Goal: Task Accomplishment & Management: Complete application form

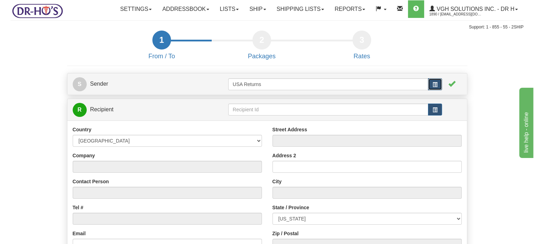
click at [435, 87] on span "button" at bounding box center [435, 84] width 5 height 5
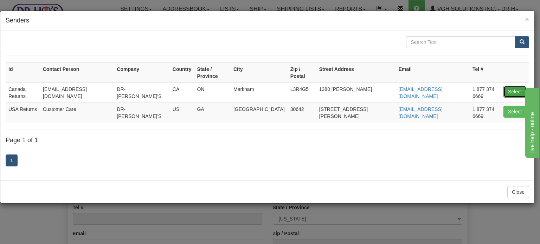
click at [514, 88] on button "Select" at bounding box center [514, 92] width 23 height 12
type input "Canada Returns"
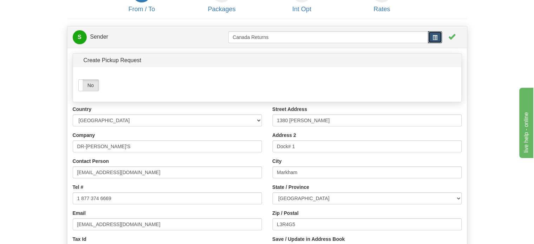
scroll to position [70, 0]
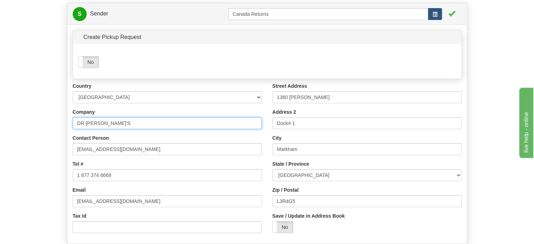
drag, startPoint x: 125, startPoint y: 134, endPoint x: 4, endPoint y: 136, distance: 120.9
click at [4, 136] on div "Toggle navigation Settings Shipping Preferences Fields Preferences New" at bounding box center [267, 131] width 534 height 402
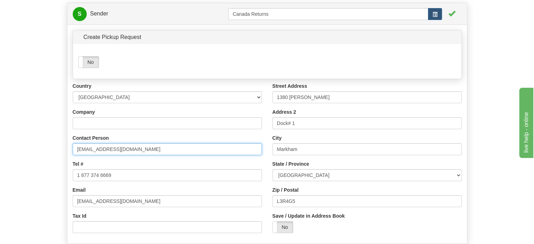
drag, startPoint x: 131, startPoint y: 164, endPoint x: 6, endPoint y: 168, distance: 124.8
click at [11, 167] on form "1 From / To 2 Packages 3 Int Opt 4 Rates S Sender" at bounding box center [267, 145] width 513 height 371
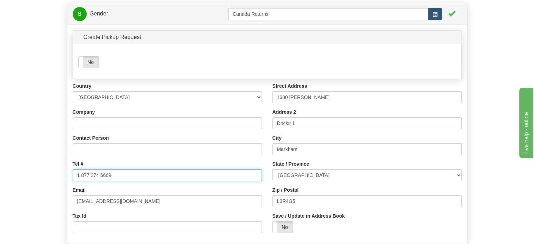
click at [54, 192] on form "1 From / To 2 Packages 3 Int Opt 4 Rates S Sender" at bounding box center [267, 145] width 513 height 371
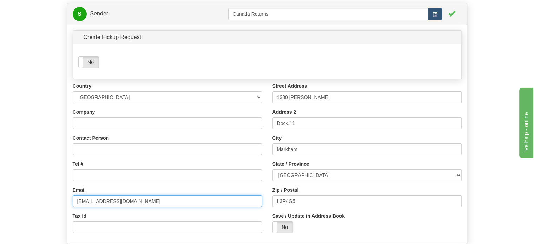
drag, startPoint x: 156, startPoint y: 212, endPoint x: 20, endPoint y: 213, distance: 135.9
click at [45, 213] on form "1 From / To 2 Packages 3 Int Opt 4 Rates S Sender" at bounding box center [267, 145] width 513 height 371
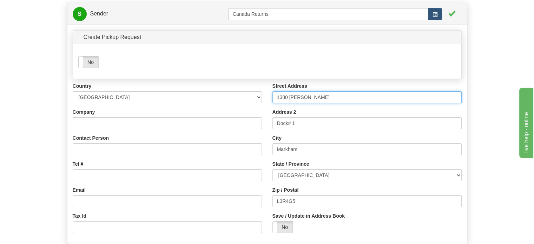
drag, startPoint x: 322, startPoint y: 109, endPoint x: 215, endPoint y: 120, distance: 107.1
click at [211, 116] on div "Country [GEOGRAPHIC_DATA] [GEOGRAPHIC_DATA] [GEOGRAPHIC_DATA] [GEOGRAPHIC_DATA]…" at bounding box center [267, 161] width 400 height 156
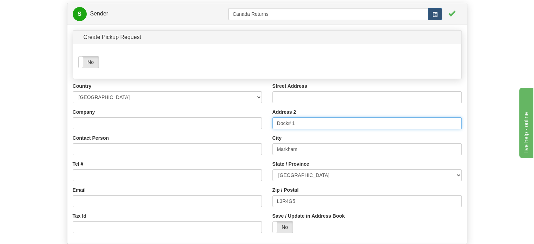
drag, startPoint x: 276, startPoint y: 136, endPoint x: 199, endPoint y: 135, distance: 76.9
click at [198, 135] on div "Country [GEOGRAPHIC_DATA] [GEOGRAPHIC_DATA] [GEOGRAPHIC_DATA] [GEOGRAPHIC_DATA]…" at bounding box center [267, 161] width 400 height 156
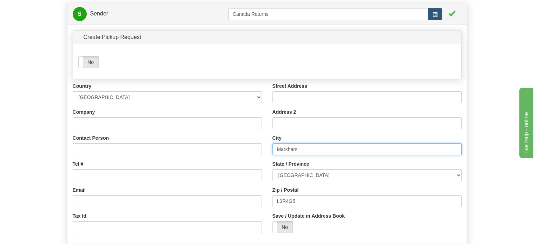
drag, startPoint x: 326, startPoint y: 161, endPoint x: 200, endPoint y: 162, distance: 126.1
click at [262, 162] on div "Country [GEOGRAPHIC_DATA] [GEOGRAPHIC_DATA] [GEOGRAPHIC_DATA] [GEOGRAPHIC_DATA]…" at bounding box center [267, 161] width 400 height 156
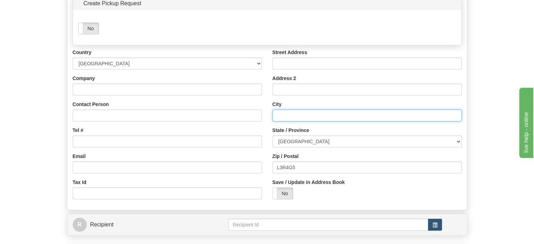
scroll to position [105, 0]
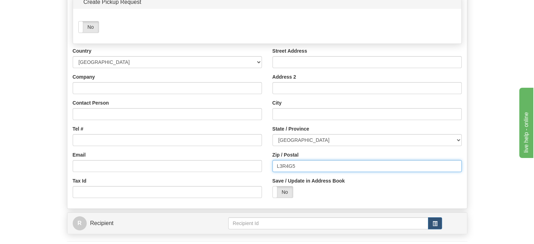
drag, startPoint x: 308, startPoint y: 185, endPoint x: 176, endPoint y: 178, distance: 132.3
click at [203, 182] on div "Country [GEOGRAPHIC_DATA] [GEOGRAPHIC_DATA] [GEOGRAPHIC_DATA] [GEOGRAPHIC_DATA]…" at bounding box center [267, 125] width 400 height 156
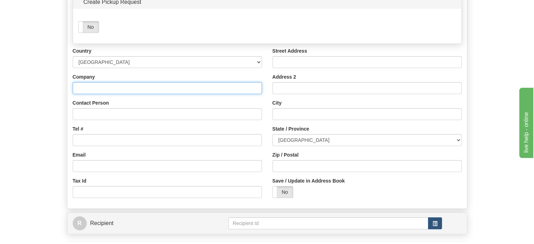
click at [91, 94] on input "Company" at bounding box center [167, 88] width 189 height 12
paste input "Mathias Becker"
type input "Mathias Becker"
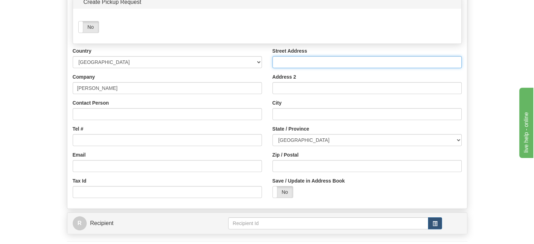
click at [298, 68] on input "Street Address" at bounding box center [367, 62] width 189 height 12
paste input "14755 31a Ave"
type input "14755 31a Ave"
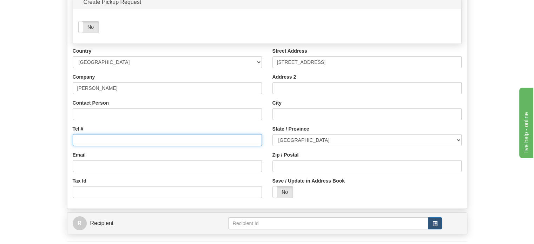
click at [88, 146] on input "Tel #" at bounding box center [167, 140] width 189 height 12
paste input "6048178481"
type input "6048178481"
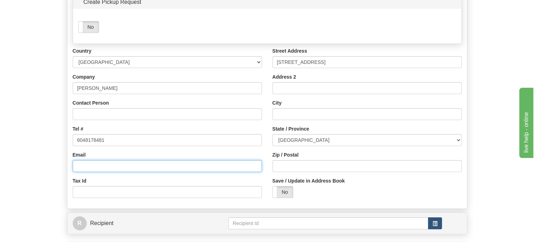
click at [95, 172] on input "Email" at bounding box center [167, 166] width 189 height 12
paste input "belineb@telus.net"
type input "belineb@telus.net"
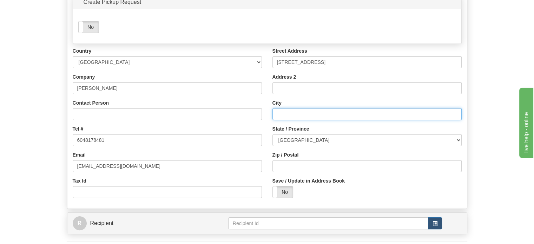
click at [287, 120] on input "City" at bounding box center [367, 114] width 189 height 12
paste input "Surrey"
type input "Surrey"
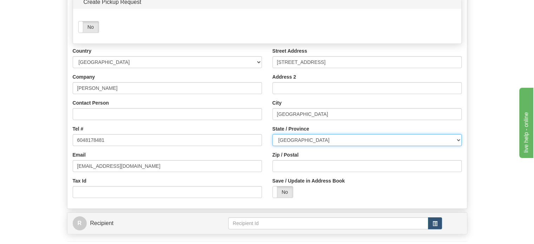
click at [318, 146] on select "[GEOGRAPHIC_DATA] [GEOGRAPHIC_DATA] [GEOGRAPHIC_DATA] [GEOGRAPHIC_DATA] [GEOGRA…" at bounding box center [367, 140] width 189 height 12
select select "BC"
click at [273, 146] on select "[GEOGRAPHIC_DATA] [GEOGRAPHIC_DATA] [GEOGRAPHIC_DATA] [GEOGRAPHIC_DATA] [GEOGRA…" at bounding box center [367, 140] width 189 height 12
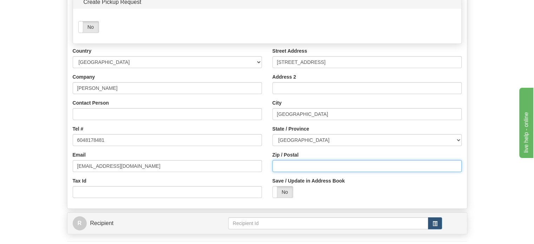
click at [275, 172] on input "Zip / Postal" at bounding box center [367, 166] width 189 height 12
paste input "V4P3E8"
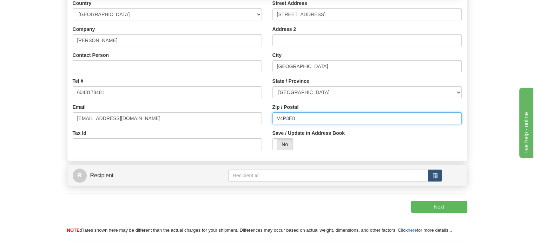
scroll to position [176, 0]
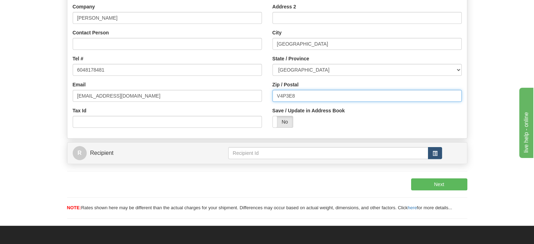
type input "V4P3E8"
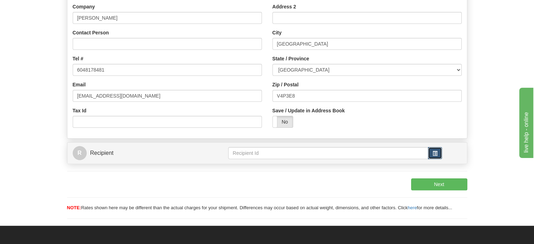
click at [438, 159] on button "button" at bounding box center [435, 153] width 14 height 12
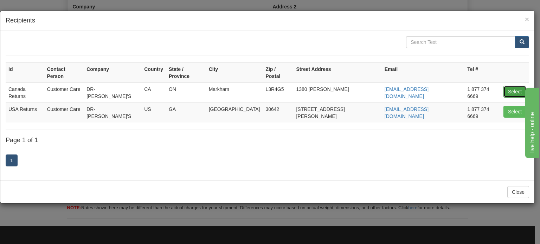
click at [518, 86] on button "Select" at bounding box center [514, 92] width 23 height 12
type input "Canada Returns"
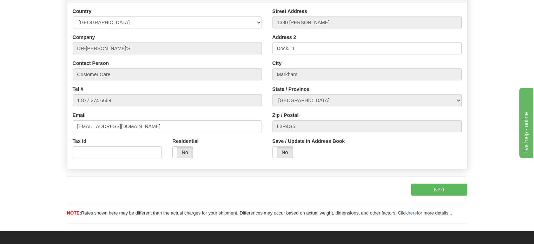
scroll to position [105, 0]
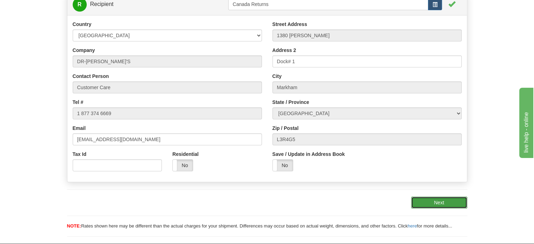
click at [463, 209] on button "Next" at bounding box center [439, 203] width 56 height 12
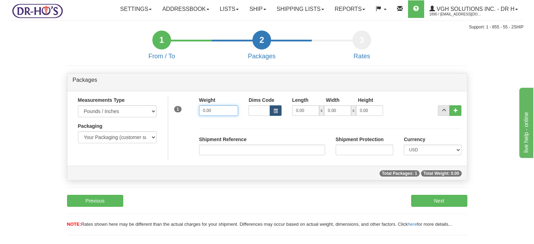
drag, startPoint x: 224, startPoint y: 124, endPoint x: 132, endPoint y: 125, distance: 91.7
click at [157, 125] on div "Measurements Type Pounds / Inches Kilograms / Centimeters Packaging Your Packag…" at bounding box center [267, 129] width 400 height 64
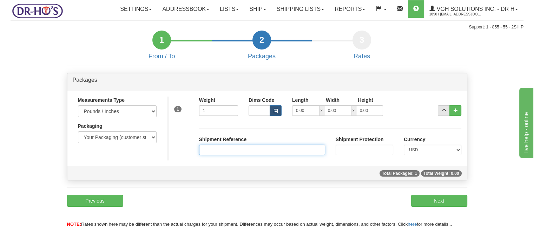
type input "1.00"
click at [222, 155] on input "Shipment Reference" at bounding box center [262, 150] width 126 height 11
paste input "1195517"
type input "1195517"
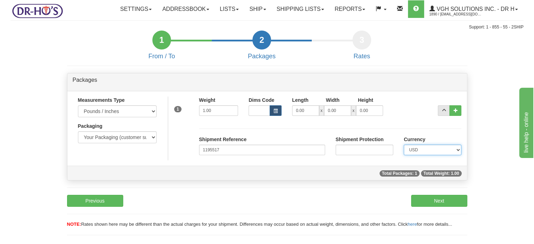
click at [430, 155] on select "CAD USD EUR ZAR [PERSON_NAME] ARN AUD AUS AWG BBD BFR BGN BHD BMD BND BRC BRL C…" at bounding box center [433, 150] width 58 height 11
select select "0"
click at [404, 155] on select "CAD USD EUR ZAR [PERSON_NAME] ARN AUD AUS AWG BBD BFR BGN BHD BMD BND BRC BRL C…" at bounding box center [433, 150] width 58 height 11
click at [444, 207] on button "Next" at bounding box center [439, 201] width 56 height 12
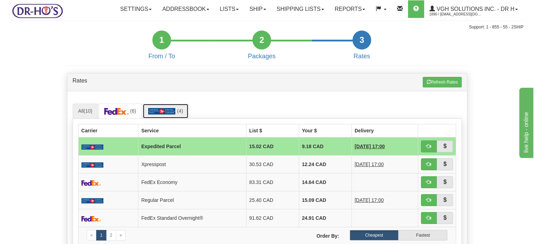
click at [179, 119] on link "(4)" at bounding box center [166, 111] width 46 height 15
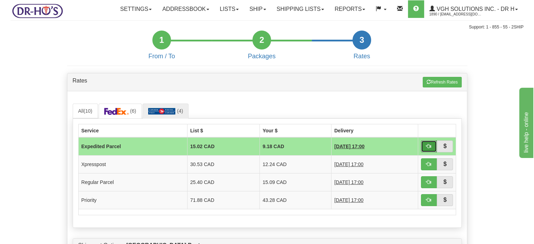
click at [428, 152] on button "button" at bounding box center [429, 147] width 16 height 12
type input "DOM.EP"
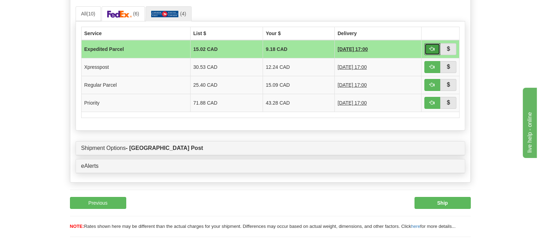
scroll to position [141, 0]
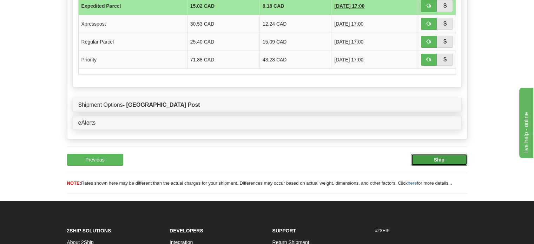
click at [449, 166] on button "Ship" at bounding box center [439, 160] width 56 height 12
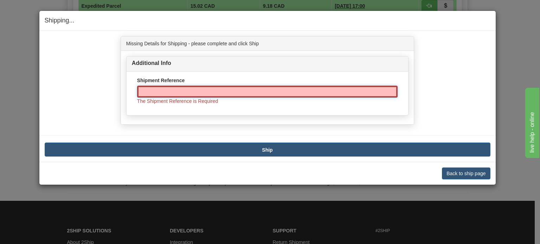
click at [190, 87] on input "Shipment Reference" at bounding box center [267, 92] width 260 height 12
paste input "1195517"
click at [145, 92] on input "1195517" at bounding box center [267, 92] width 260 height 12
click at [142, 94] on input "1195517" at bounding box center [267, 92] width 260 height 12
type input "1195517"
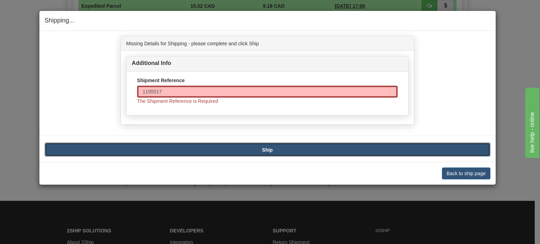
click at [272, 150] on b "Ship" at bounding box center [267, 150] width 11 height 6
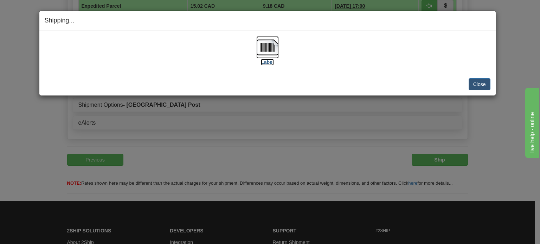
click at [262, 53] on img at bounding box center [267, 47] width 22 height 22
click at [490, 90] on div "Close Cancel Cancel Shipment and Quit Pickup Quit Pickup ONLY" at bounding box center [267, 84] width 456 height 23
click at [479, 81] on button "Close" at bounding box center [479, 84] width 22 height 12
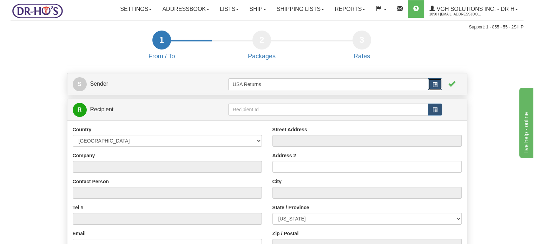
click at [439, 90] on button "button" at bounding box center [435, 84] width 14 height 12
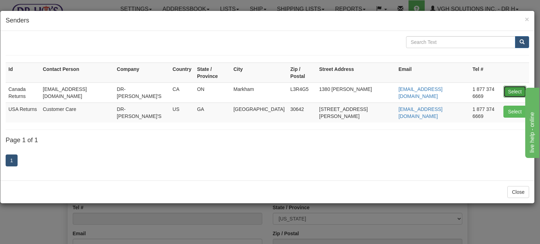
click at [509, 87] on button "Select" at bounding box center [514, 92] width 23 height 12
type input "Canada Returns"
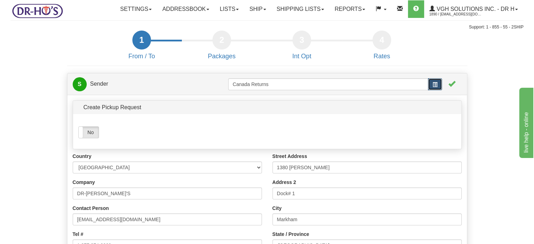
click at [436, 87] on span "button" at bounding box center [435, 84] width 5 height 5
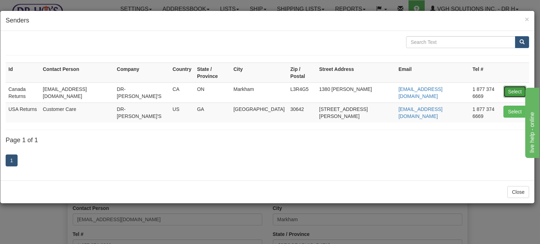
click at [514, 86] on button "Select" at bounding box center [514, 92] width 23 height 12
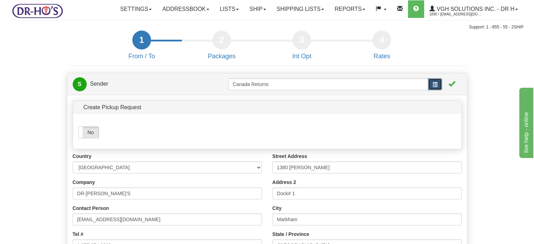
click at [438, 90] on button "button" at bounding box center [435, 84] width 14 height 12
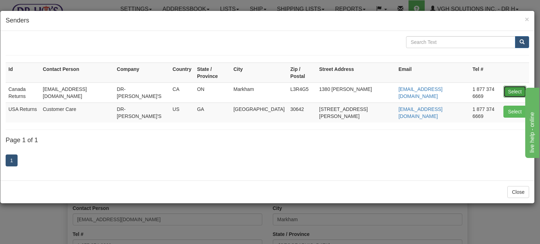
click at [510, 86] on button "Select" at bounding box center [514, 92] width 23 height 12
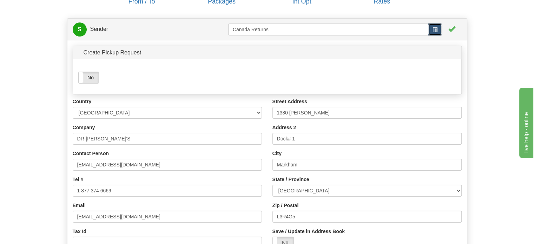
scroll to position [70, 0]
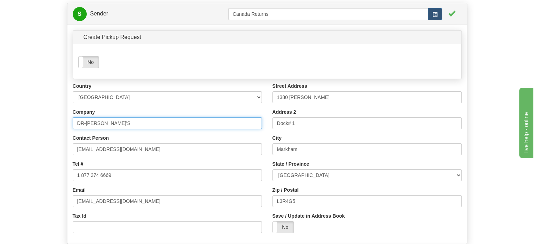
drag, startPoint x: 120, startPoint y: 139, endPoint x: 0, endPoint y: 131, distance: 120.4
click at [15, 137] on form "1 From / To 2 Packages 3 Int Opt 4 Rates S Sender" at bounding box center [267, 145] width 513 height 371
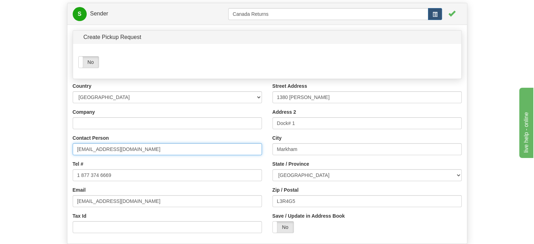
drag, startPoint x: 138, startPoint y: 166, endPoint x: 12, endPoint y: 166, distance: 126.5
click at [18, 167] on form "1 From / To 2 Packages 3 Int Opt 4 Rates S Sender" at bounding box center [267, 145] width 513 height 371
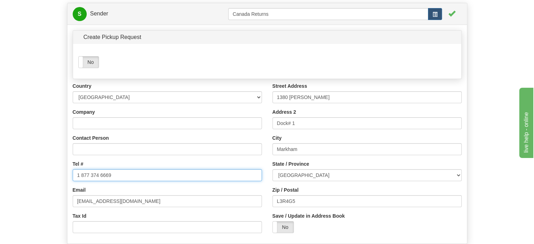
drag, startPoint x: 118, startPoint y: 191, endPoint x: 17, endPoint y: 186, distance: 101.3
click at [18, 186] on form "1 From / To 2 Packages 3 Int Opt 4 Rates S Sender" at bounding box center [267, 145] width 513 height 371
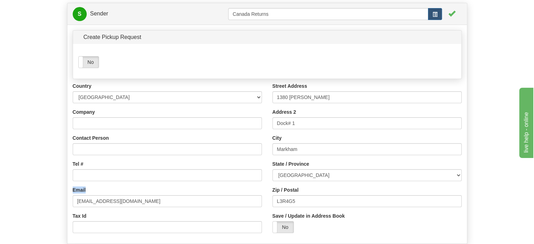
drag, startPoint x: 138, startPoint y: 211, endPoint x: 0, endPoint y: 216, distance: 137.8
click at [15, 211] on form "1 From / To 2 Packages 3 Int Opt 4 Rates S Sender" at bounding box center [267, 145] width 513 height 371
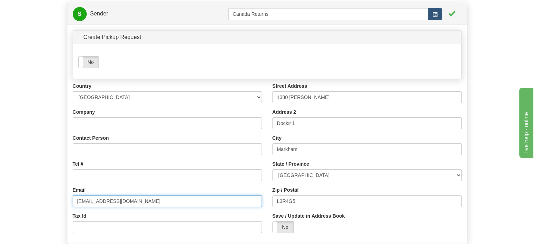
drag, startPoint x: 136, startPoint y: 217, endPoint x: 0, endPoint y: 221, distance: 136.4
click at [1, 217] on div "Toggle navigation Settings Shipping Preferences Fields Preferences New" at bounding box center [267, 131] width 534 height 402
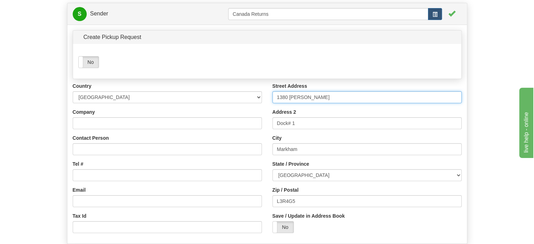
drag, startPoint x: 318, startPoint y: 115, endPoint x: 167, endPoint y: 102, distance: 152.3
click at [177, 103] on div "Country [GEOGRAPHIC_DATA] [GEOGRAPHIC_DATA] [GEOGRAPHIC_DATA] [GEOGRAPHIC_DATA]…" at bounding box center [267, 161] width 400 height 156
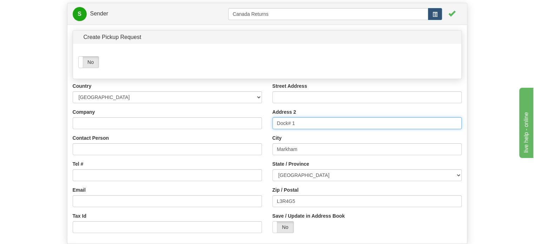
drag, startPoint x: 308, startPoint y: 137, endPoint x: 158, endPoint y: 140, distance: 150.0
click at [194, 140] on div "Country [GEOGRAPHIC_DATA] [GEOGRAPHIC_DATA] [GEOGRAPHIC_DATA] [GEOGRAPHIC_DATA]…" at bounding box center [267, 161] width 400 height 156
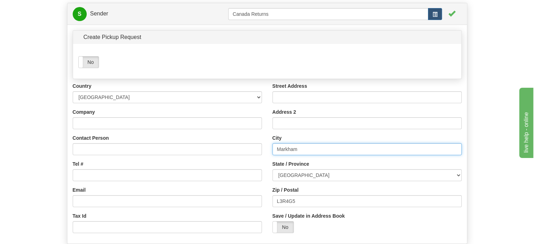
drag, startPoint x: 317, startPoint y: 169, endPoint x: 175, endPoint y: 162, distance: 142.1
click at [180, 162] on div "Country [GEOGRAPHIC_DATA] [GEOGRAPHIC_DATA] [GEOGRAPHIC_DATA] [GEOGRAPHIC_DATA]…" at bounding box center [267, 161] width 400 height 156
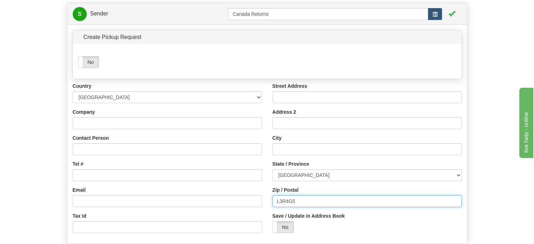
drag, startPoint x: 313, startPoint y: 215, endPoint x: 221, endPoint y: 210, distance: 92.5
click at [235, 212] on div "Country [GEOGRAPHIC_DATA] [GEOGRAPHIC_DATA] [GEOGRAPHIC_DATA] [GEOGRAPHIC_DATA]…" at bounding box center [267, 161] width 400 height 156
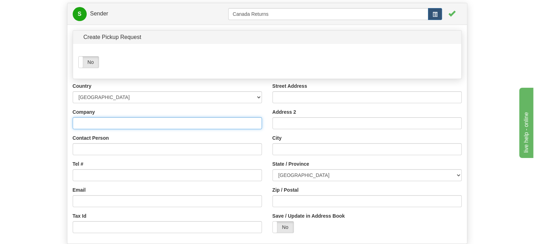
click at [124, 129] on input "Company" at bounding box center [167, 123] width 189 height 12
paste input "[PERSON_NAME]"
type input "[PERSON_NAME]"
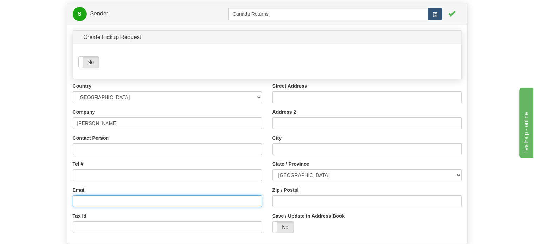
click at [93, 207] on input "Email" at bounding box center [167, 201] width 189 height 12
paste input "[EMAIL_ADDRESS][DOMAIN_NAME]"
type input "[EMAIL_ADDRESS][DOMAIN_NAME]"
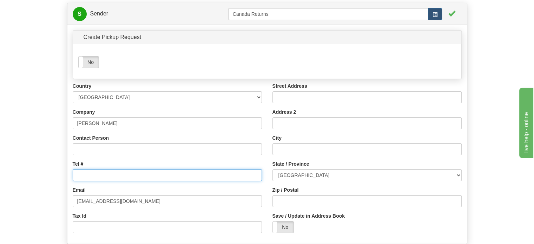
click at [100, 181] on input "Tel #" at bounding box center [167, 175] width 189 height 12
paste input "5142971476"
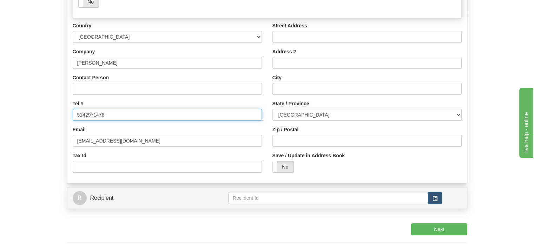
scroll to position [141, 0]
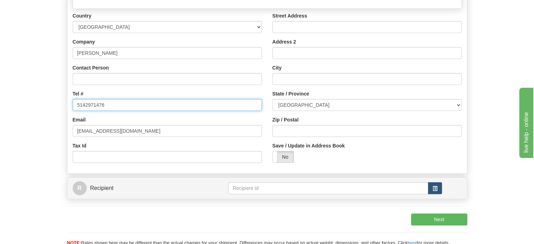
type input "5142971476"
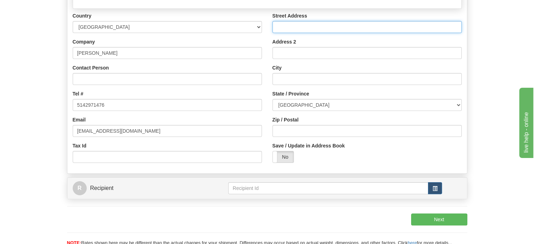
click at [290, 33] on input "Street Address" at bounding box center [367, 27] width 189 height 12
paste input "[STREET_ADDRESS]"
type input "[STREET_ADDRESS]"
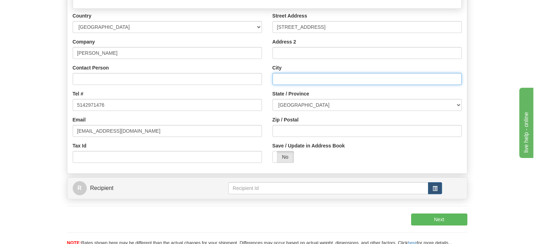
click at [287, 85] on input "City" at bounding box center [367, 79] width 189 height 12
paste input "Magog"
type input "Magog"
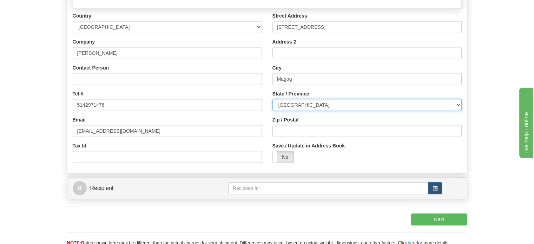
click at [309, 111] on select "[GEOGRAPHIC_DATA] [GEOGRAPHIC_DATA] [GEOGRAPHIC_DATA] [GEOGRAPHIC_DATA] [GEOGRA…" at bounding box center [367, 105] width 189 height 12
select select "QC"
click at [309, 111] on select "[GEOGRAPHIC_DATA] [GEOGRAPHIC_DATA] [GEOGRAPHIC_DATA] [GEOGRAPHIC_DATA] [GEOGRA…" at bounding box center [367, 105] width 189 height 12
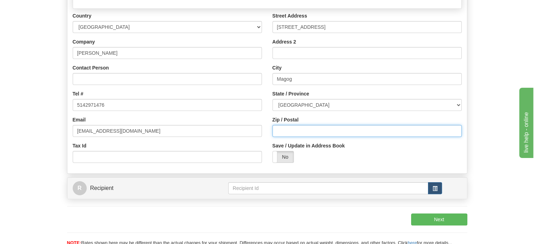
click at [299, 137] on input "Zip / Postal" at bounding box center [367, 131] width 189 height 12
paste input "J1X6E6"
type input "J1X6E6"
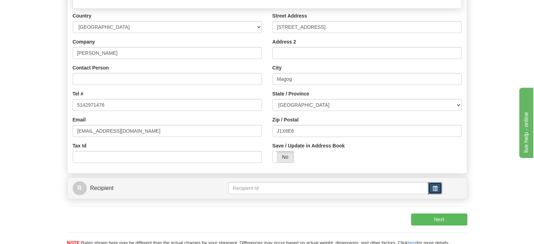
click at [436, 191] on span "button" at bounding box center [435, 188] width 5 height 5
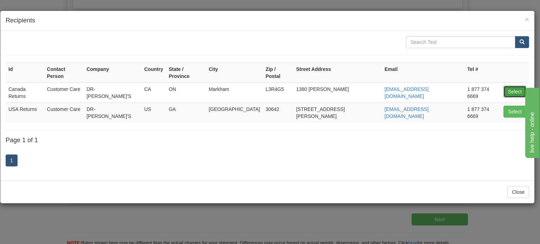
click at [506, 86] on button "Select" at bounding box center [514, 92] width 23 height 12
type input "Canada Returns"
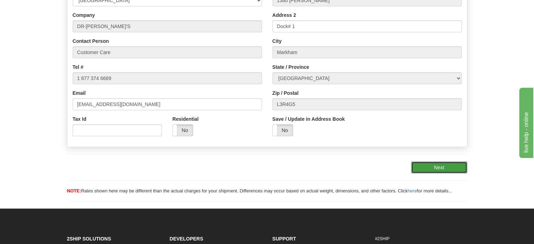
click at [440, 174] on button "Next" at bounding box center [439, 168] width 56 height 12
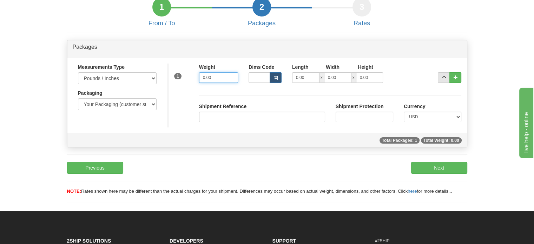
drag, startPoint x: 222, startPoint y: 94, endPoint x: 96, endPoint y: 87, distance: 126.7
click at [96, 87] on div "Measurements Type Pounds / Inches Kilograms / Centimeters Packaging Your Packag…" at bounding box center [267, 96] width 400 height 64
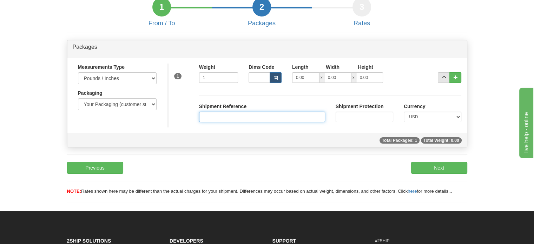
type input "1.00"
click at [214, 122] on input "Shipment Reference" at bounding box center [262, 117] width 126 height 11
paste input "1134916"
type input "1134916"
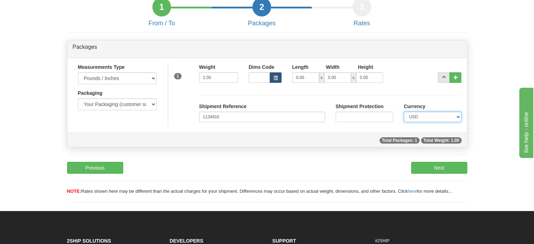
click at [437, 122] on select "CAD USD EUR ZAR [PERSON_NAME] ARN AUD AUS AWG BBD BFR BGN BHD BMD BND BRC BRL C…" at bounding box center [433, 117] width 58 height 11
select select "0"
click at [404, 122] on select "CAD USD EUR ZAR [PERSON_NAME] ARN AUD AUS AWG BBD BFR BGN BHD BMD BND BRC BRL C…" at bounding box center [433, 117] width 58 height 11
click at [446, 174] on button "Next" at bounding box center [439, 168] width 56 height 12
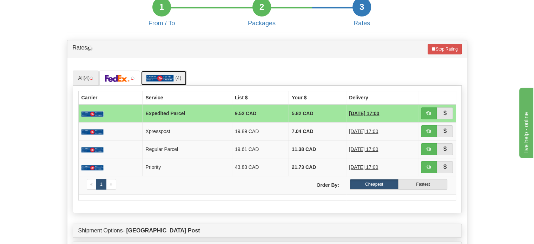
click at [170, 82] on img at bounding box center [160, 78] width 28 height 7
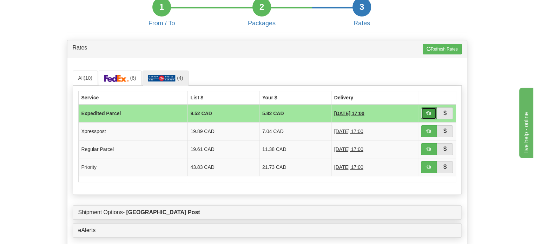
click at [421, 119] on button "button" at bounding box center [429, 113] width 16 height 12
type input "DOM.EP"
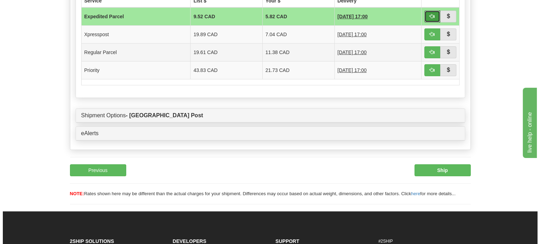
scroll to position [138, 0]
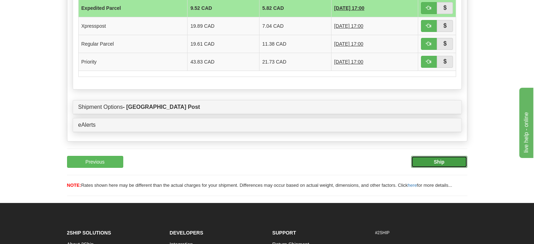
click at [449, 168] on button "Ship" at bounding box center [439, 162] width 56 height 12
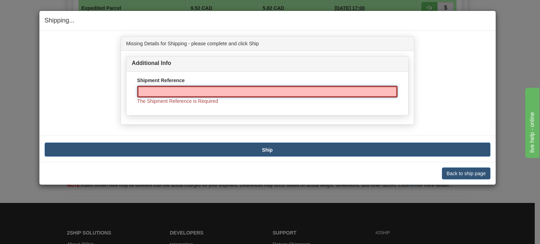
click at [191, 88] on input "Shipment Reference" at bounding box center [267, 92] width 260 height 12
paste input "1134916"
type input "1134916"
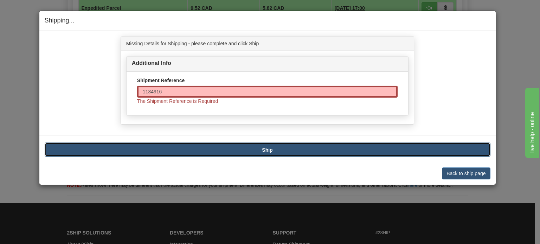
click at [221, 150] on button "Ship" at bounding box center [267, 150] width 445 height 14
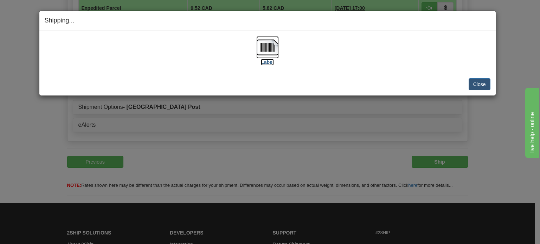
click at [269, 55] on img at bounding box center [267, 47] width 22 height 22
click at [477, 84] on button "Close" at bounding box center [479, 84] width 22 height 12
